Goal: Navigation & Orientation: Find specific page/section

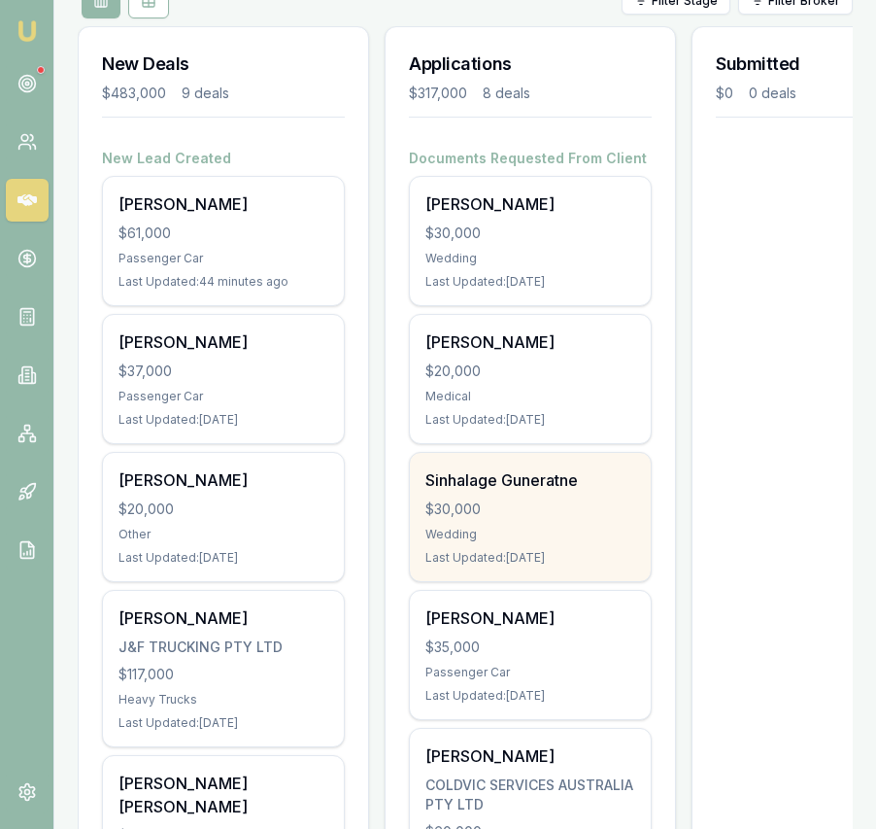
scroll to position [261, 0]
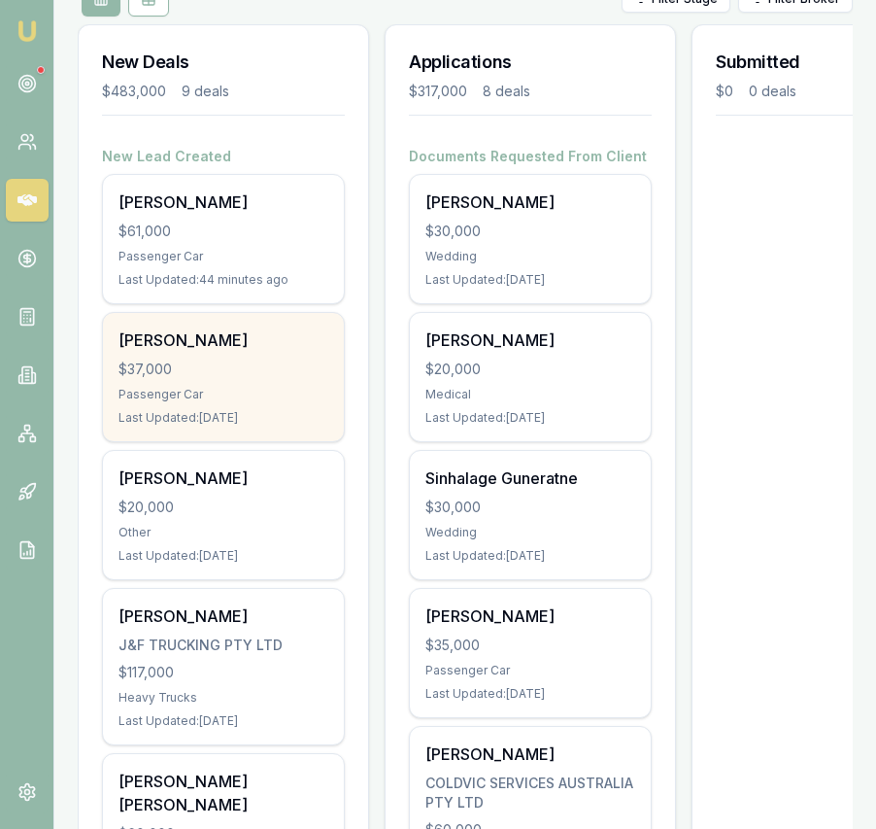
click at [258, 346] on div "Manpreet kaur" at bounding box center [224, 339] width 210 height 23
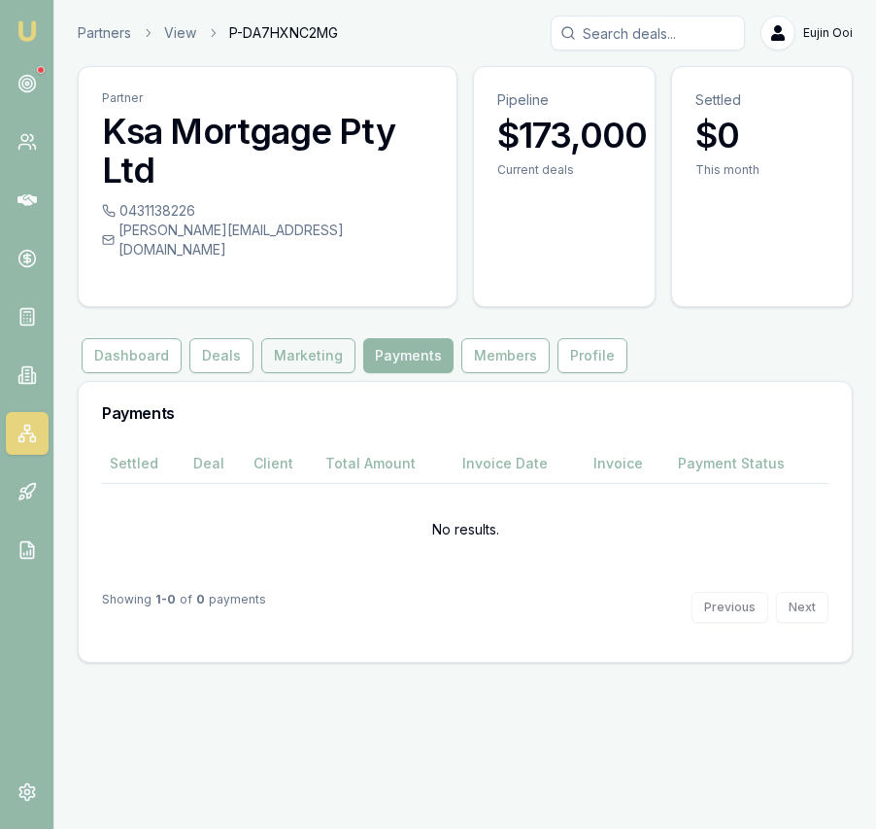
click at [287, 338] on button "Marketing" at bounding box center [308, 355] width 94 height 35
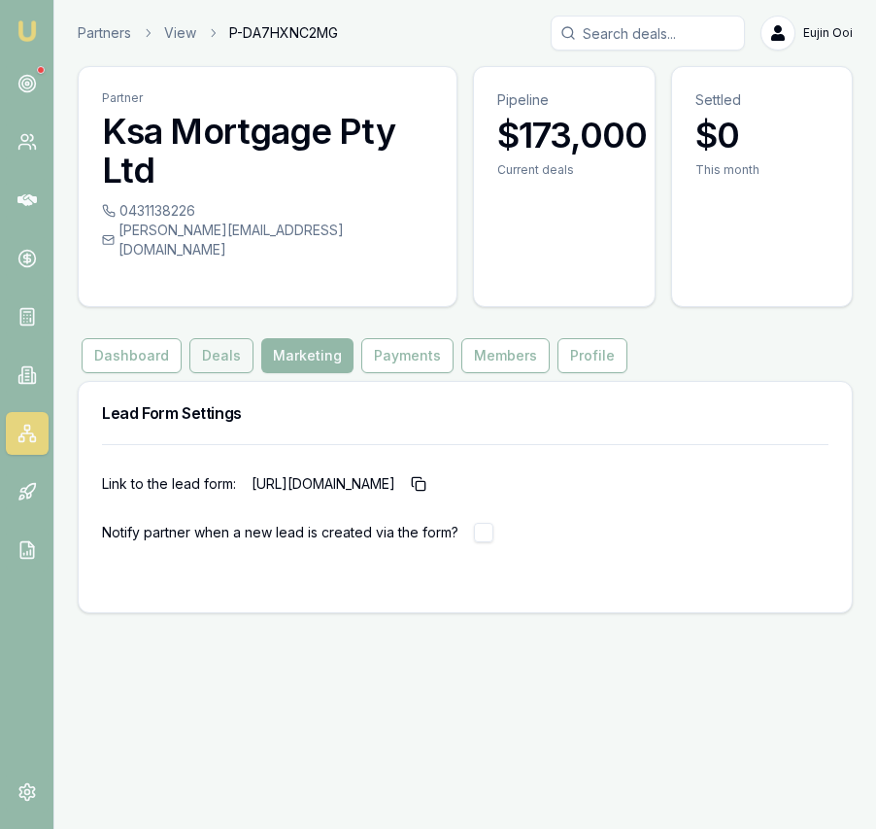
click at [195, 338] on button "Deals" at bounding box center [221, 355] width 64 height 35
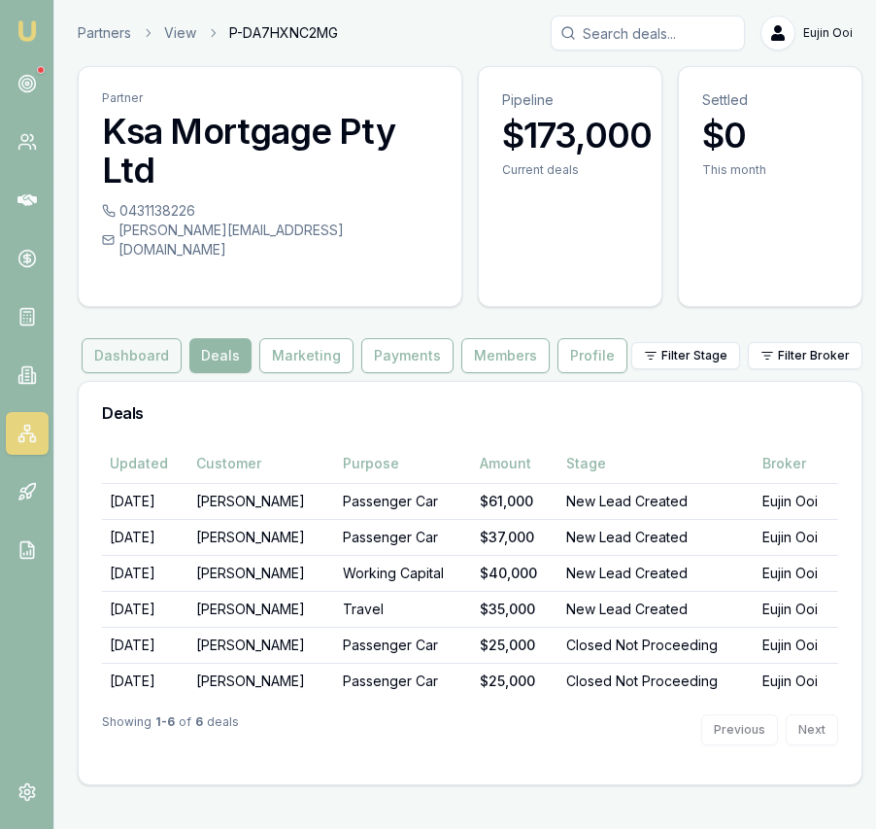
click at [131, 338] on button "Dashboard" at bounding box center [132, 355] width 100 height 35
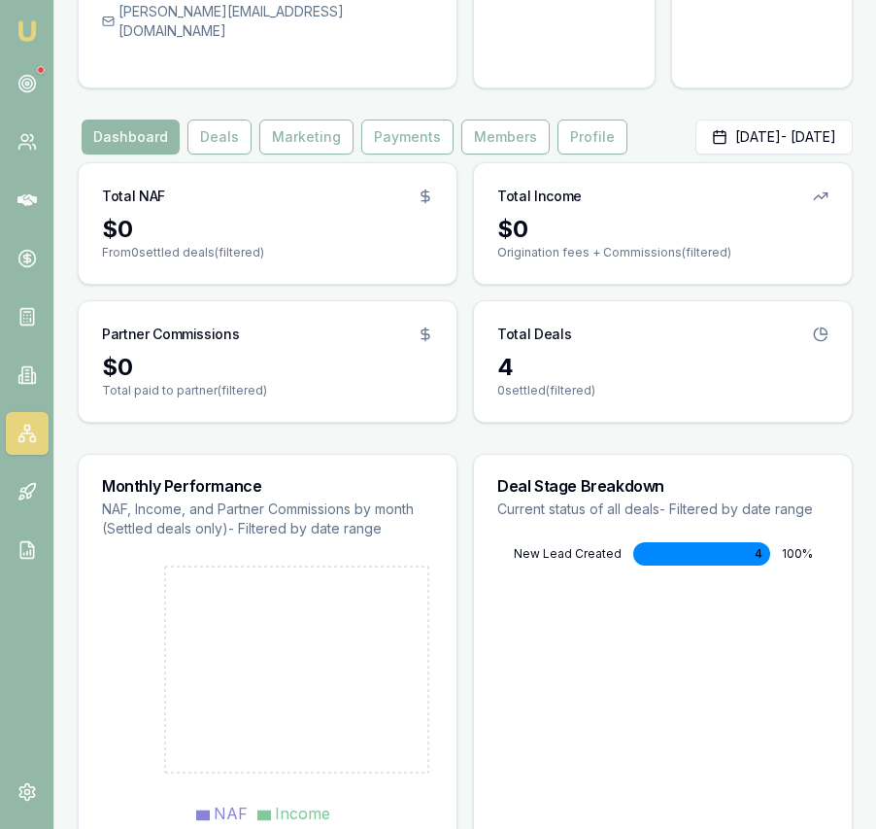
scroll to position [222, 0]
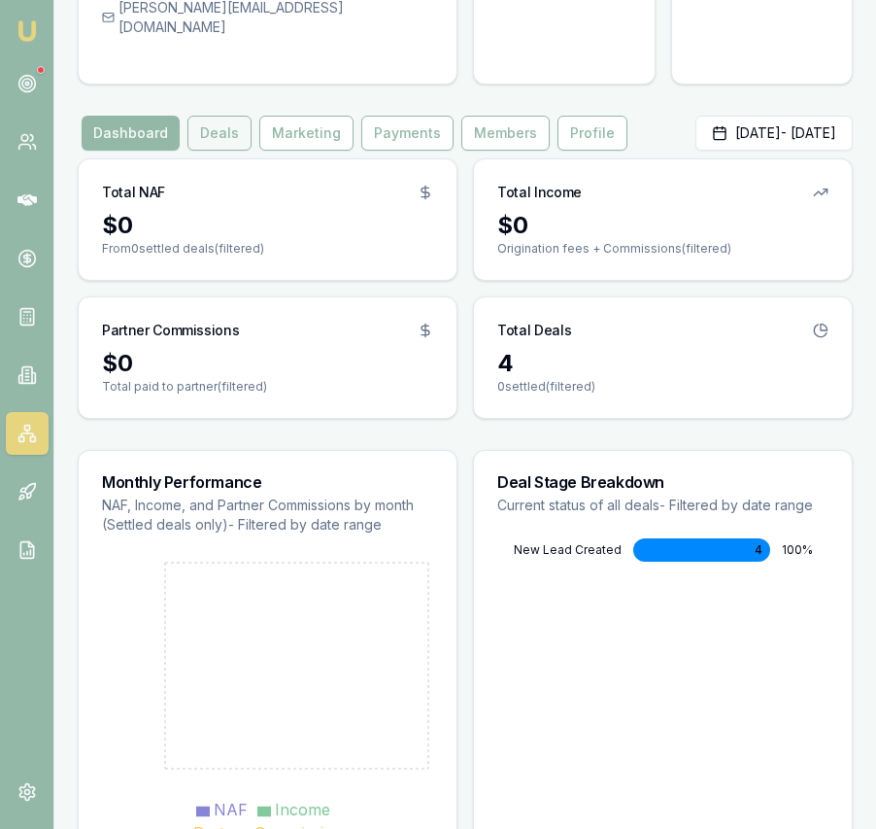
click at [211, 136] on div "Partner Ksa Mortgage Pty Ltd 0431138226 kulvir@prestigelendingpartners.com.au P…" at bounding box center [465, 359] width 775 height 1030
click at [207, 118] on button "Deals" at bounding box center [220, 133] width 64 height 35
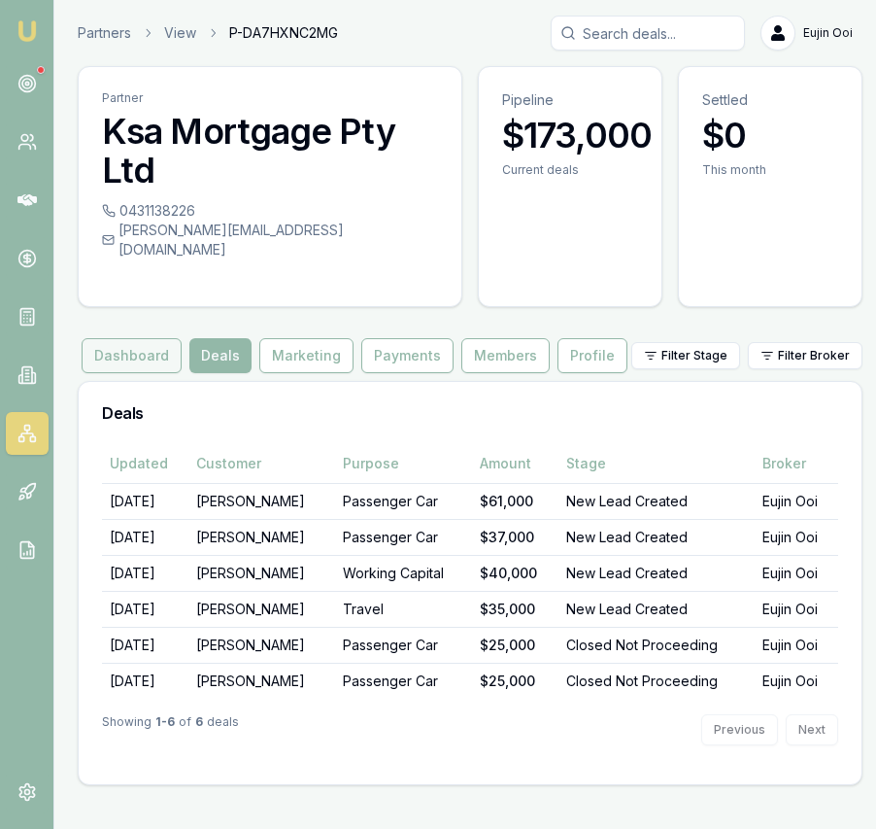
click at [132, 338] on button "Dashboard" at bounding box center [132, 355] width 100 height 35
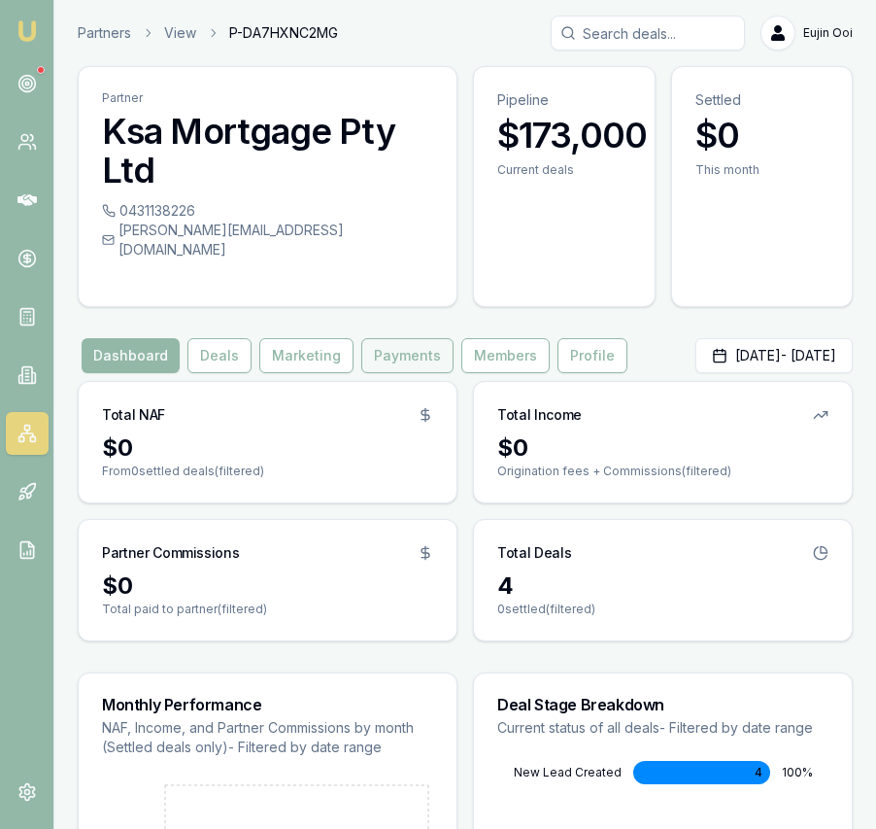
click at [399, 350] on button "Payments" at bounding box center [407, 355] width 92 height 35
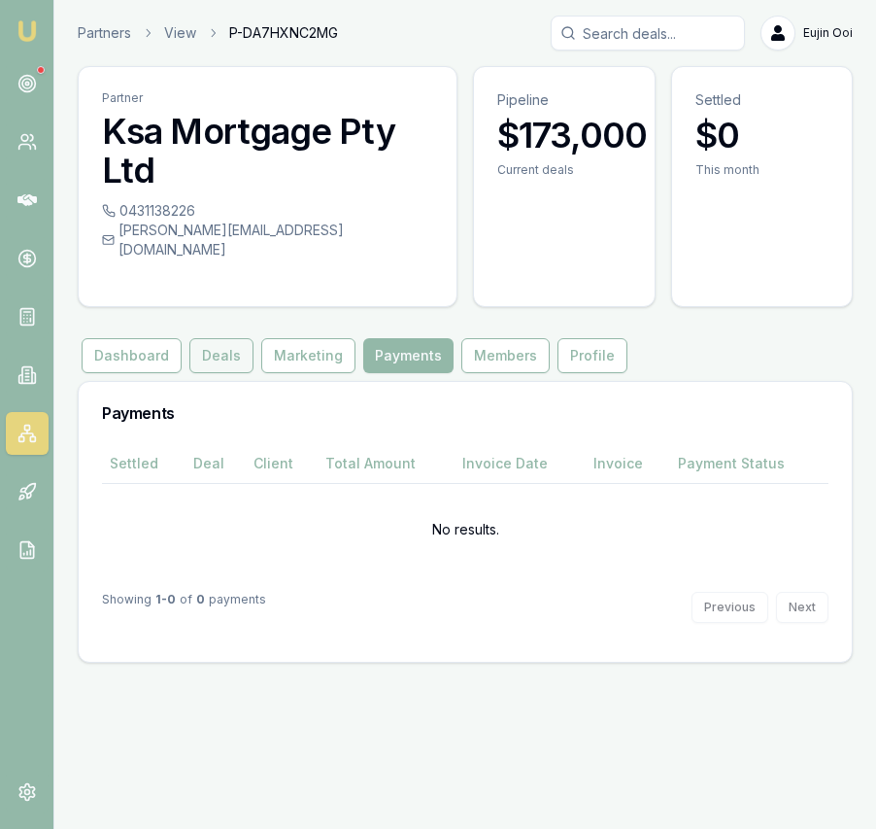
click at [227, 349] on button "Deals" at bounding box center [221, 355] width 64 height 35
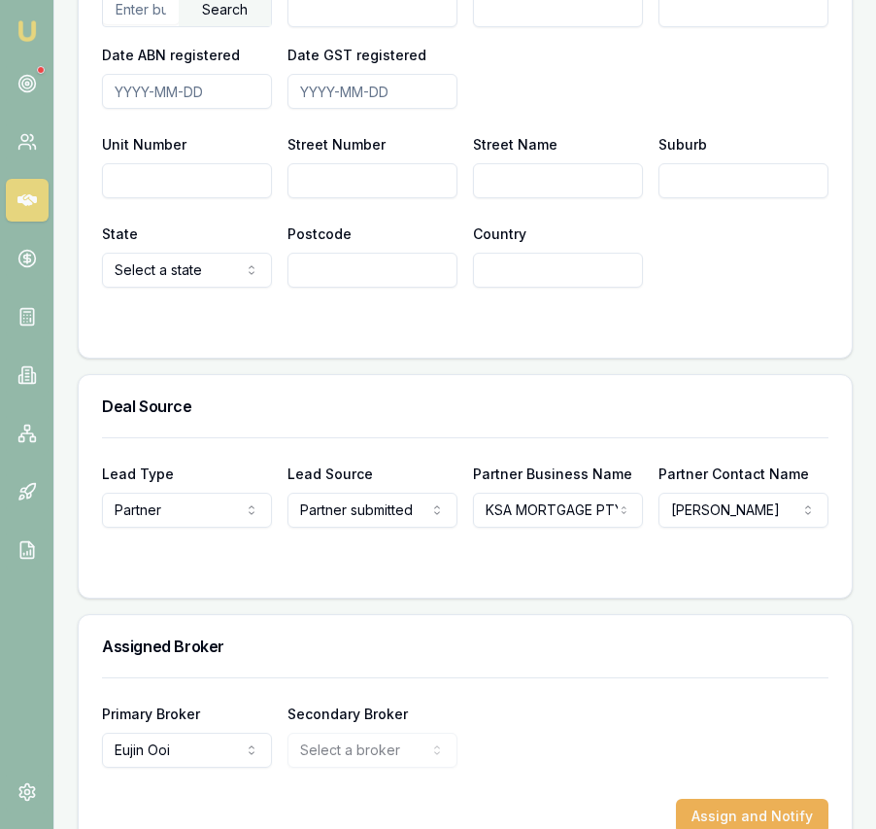
scroll to position [1654, 0]
